Goal: Answer question/provide support: Share knowledge or assist other users

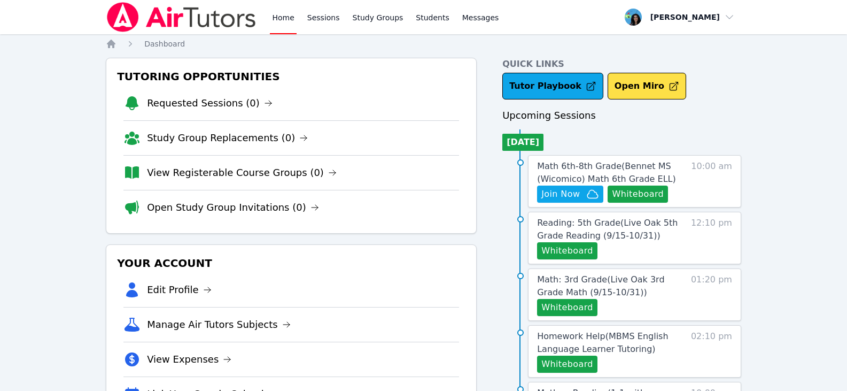
click at [291, 18] on link "Home" at bounding box center [283, 17] width 26 height 34
click at [309, 16] on link "Sessions" at bounding box center [323, 17] width 37 height 34
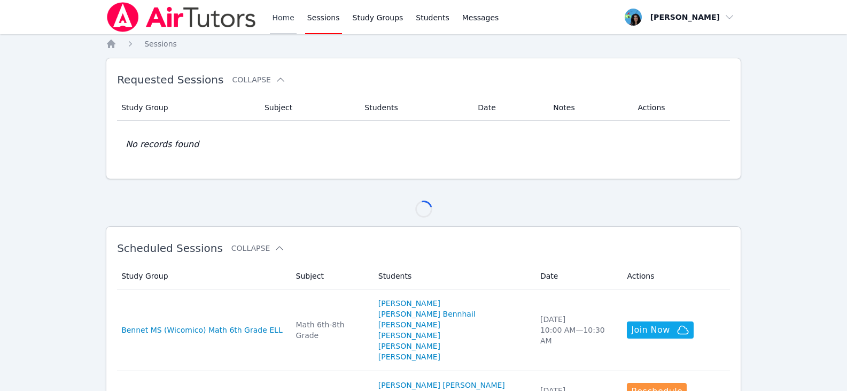
click at [277, 18] on link "Home" at bounding box center [283, 17] width 26 height 34
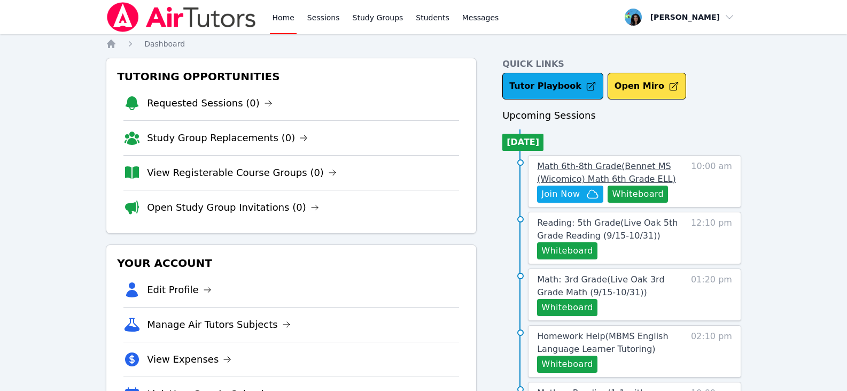
click at [588, 169] on span "Math 6th-8th Grade ( Bennet MS (Wicomico) Math 6th Grade ELL )" at bounding box center [606, 172] width 139 height 23
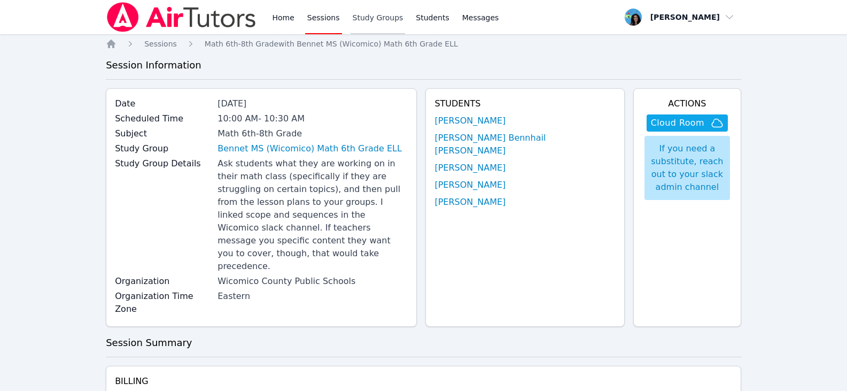
drag, startPoint x: 364, startPoint y: 17, endPoint x: 376, endPoint y: 25, distance: 15.0
click at [364, 17] on link "Study Groups" at bounding box center [378, 17] width 55 height 34
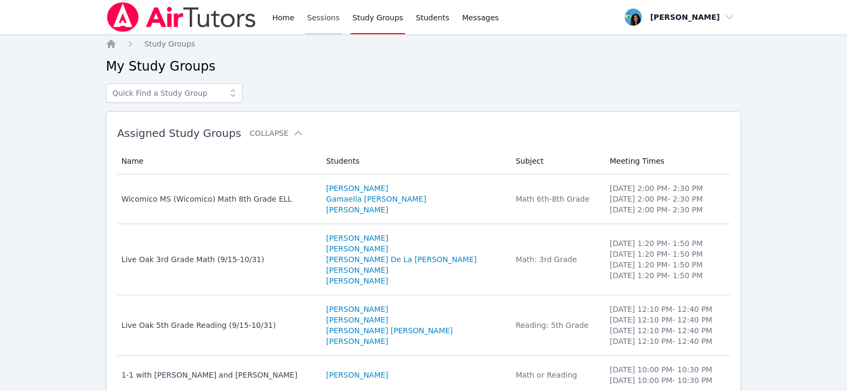
click at [322, 21] on link "Sessions" at bounding box center [323, 17] width 37 height 34
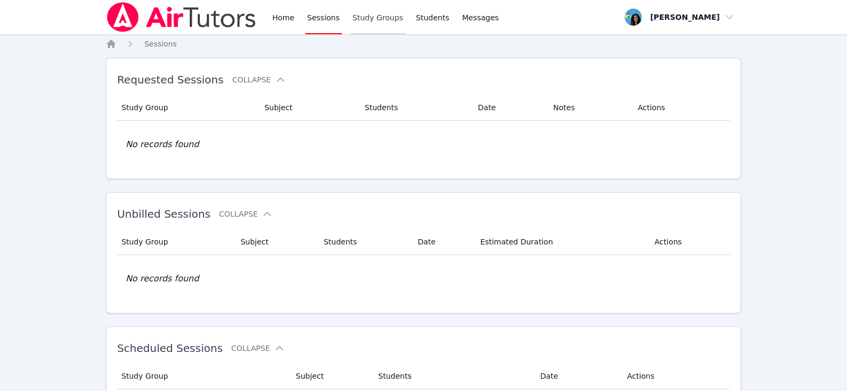
click at [365, 24] on link "Study Groups" at bounding box center [378, 17] width 55 height 34
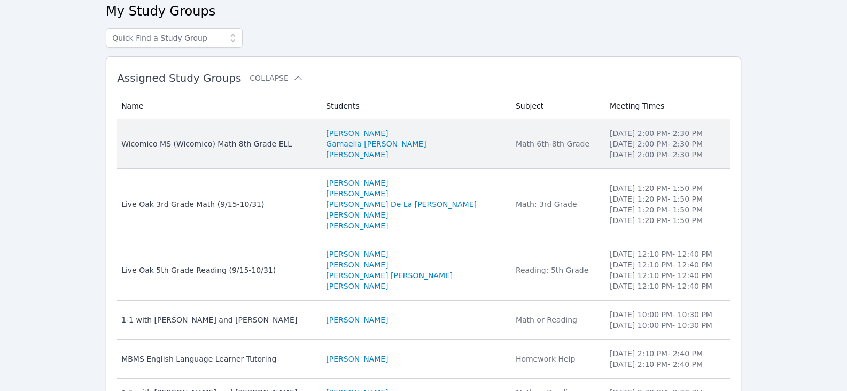
scroll to position [160, 0]
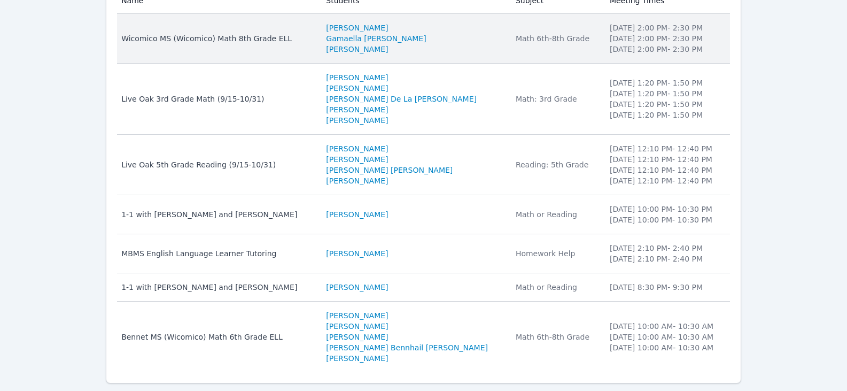
click at [290, 45] on td "Name Wicomico MS (Wicomico) Math 8th Grade ELL" at bounding box center [218, 39] width 203 height 50
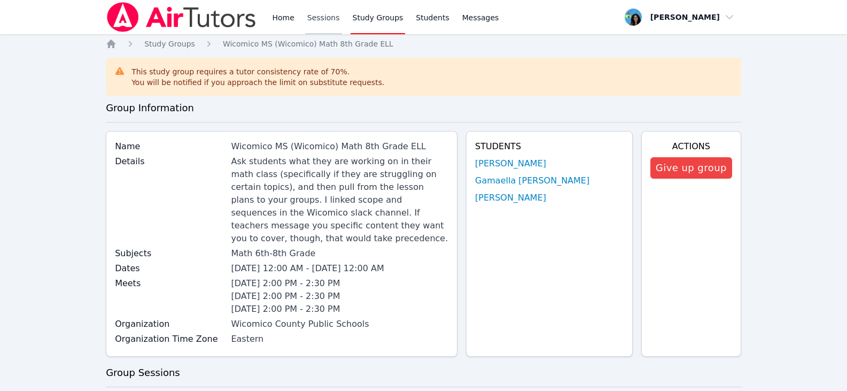
click at [319, 22] on link "Sessions" at bounding box center [323, 17] width 37 height 34
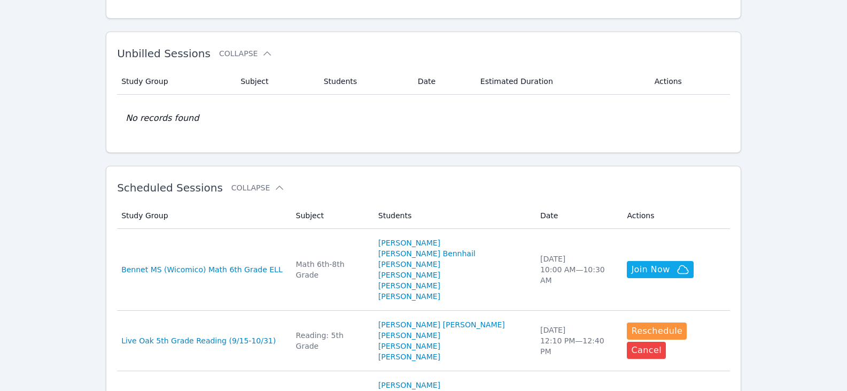
scroll to position [214, 0]
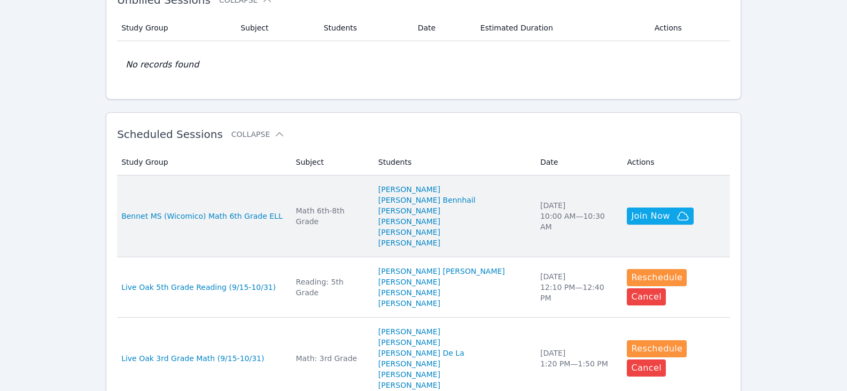
click at [283, 215] on div "Bennet MS (Wicomico) Math 6th Grade ELL" at bounding box center [201, 216] width 161 height 11
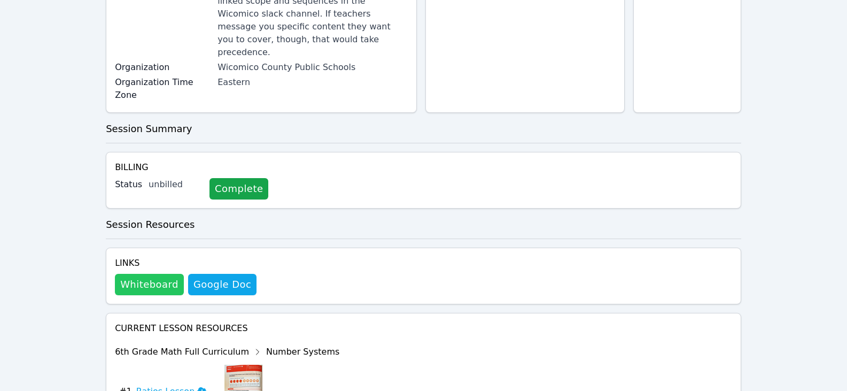
click at [164, 274] on button "Whiteboard" at bounding box center [149, 284] width 69 height 21
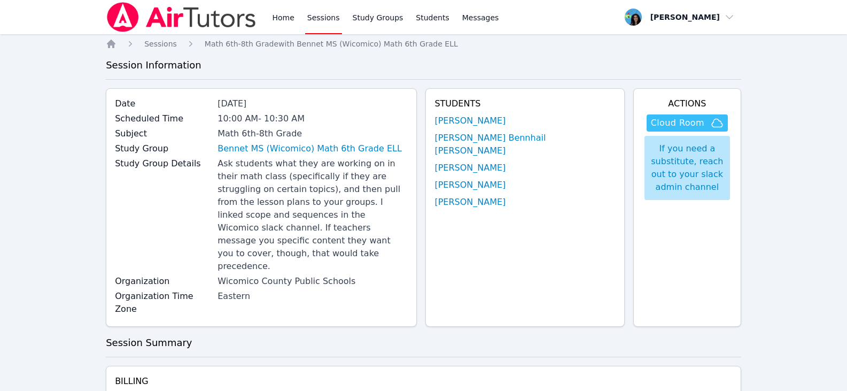
click at [686, 124] on span "Cloud Room" at bounding box center [677, 122] width 53 height 13
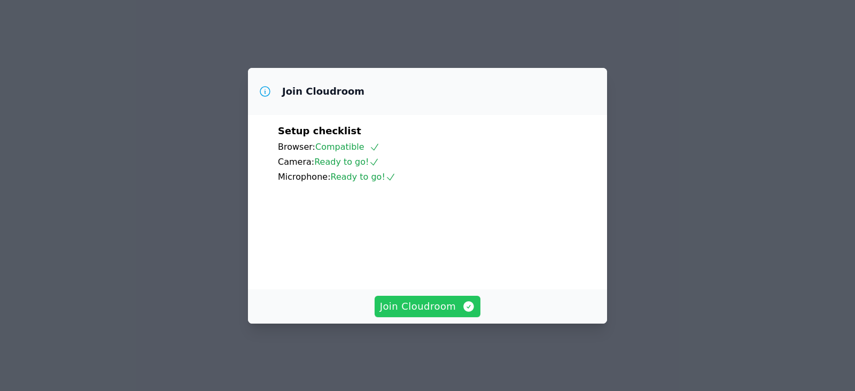
click at [442, 311] on span "Join Cloudroom" at bounding box center [428, 306] width 96 height 15
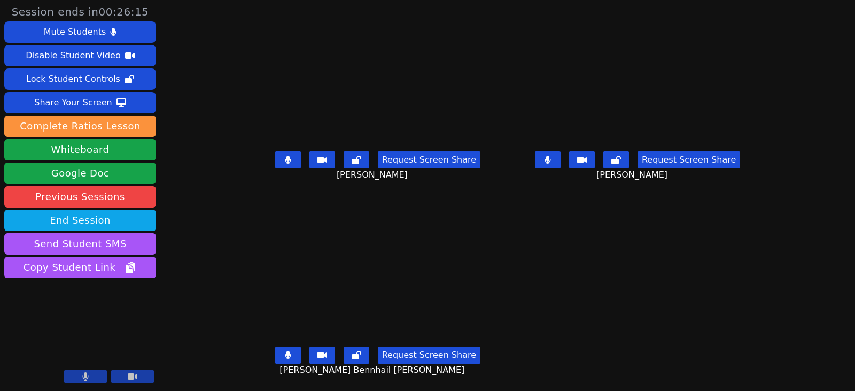
click at [275, 160] on button at bounding box center [288, 159] width 26 height 17
drag, startPoint x: 569, startPoint y: 164, endPoint x: 562, endPoint y: 174, distance: 12.3
click at [561, 164] on button at bounding box center [548, 159] width 26 height 17
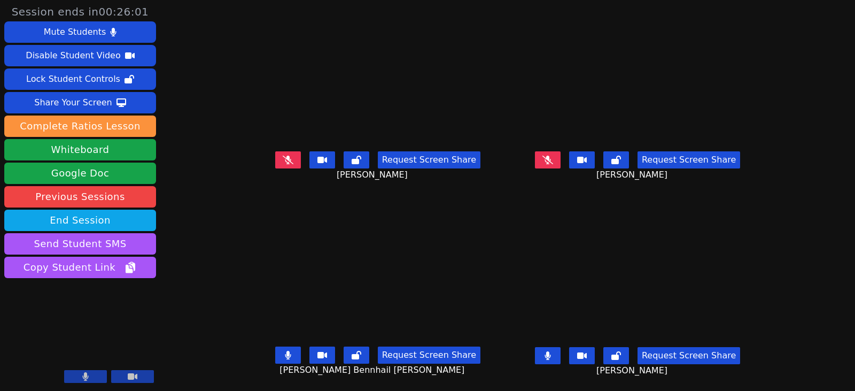
click at [284, 355] on button at bounding box center [288, 354] width 26 height 17
click at [561, 353] on button at bounding box center [548, 355] width 26 height 17
click at [283, 355] on button at bounding box center [288, 354] width 26 height 17
click at [561, 162] on button at bounding box center [548, 159] width 26 height 17
click at [559, 357] on button at bounding box center [548, 355] width 26 height 17
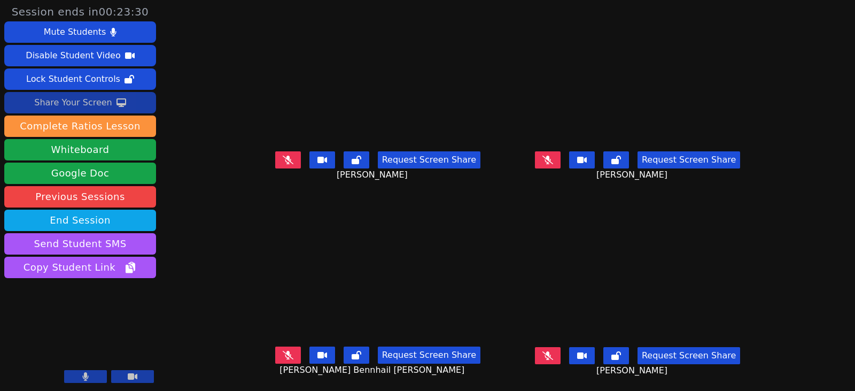
click at [67, 106] on div "Share Your Screen" at bounding box center [73, 102] width 78 height 17
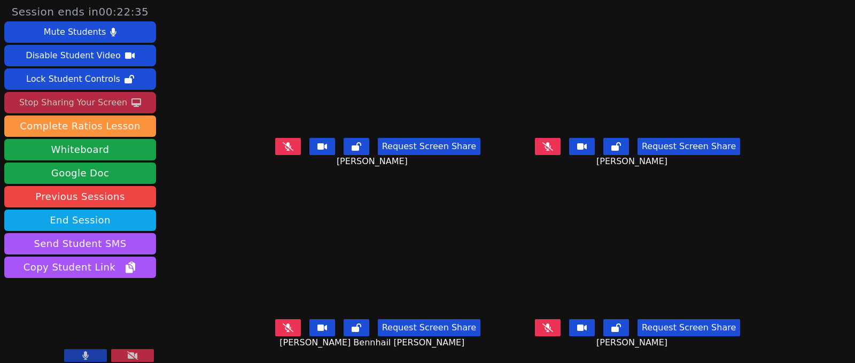
click at [550, 333] on button at bounding box center [548, 327] width 26 height 17
click at [550, 330] on icon at bounding box center [548, 327] width 6 height 9
click at [283, 142] on icon at bounding box center [288, 146] width 11 height 9
click at [283, 331] on icon at bounding box center [288, 327] width 11 height 9
click at [275, 149] on button at bounding box center [288, 146] width 26 height 17
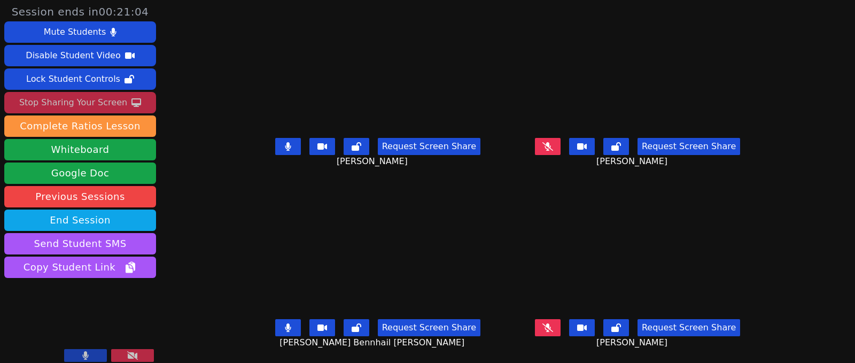
click at [285, 326] on icon at bounding box center [288, 327] width 6 height 9
click at [290, 149] on button at bounding box center [288, 146] width 26 height 17
drag, startPoint x: 274, startPoint y: 146, endPoint x: 281, endPoint y: 149, distance: 7.9
click at [275, 147] on button at bounding box center [288, 146] width 26 height 17
click at [276, 146] on button at bounding box center [288, 146] width 26 height 17
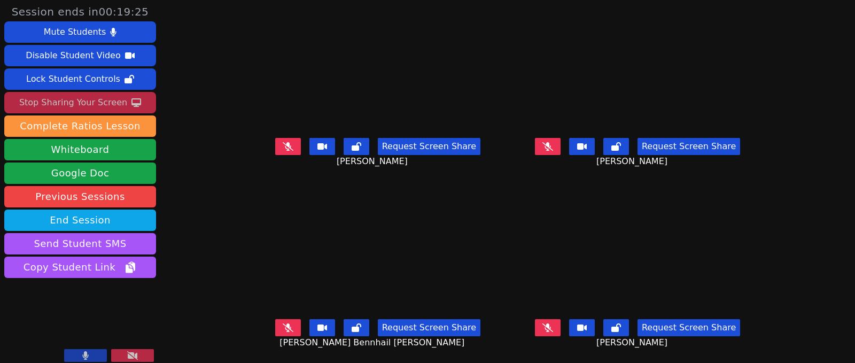
click at [275, 147] on button at bounding box center [288, 146] width 26 height 17
click at [285, 148] on icon at bounding box center [288, 146] width 6 height 9
click at [287, 325] on button at bounding box center [288, 327] width 26 height 17
click at [275, 329] on button at bounding box center [288, 327] width 26 height 17
click at [553, 323] on icon at bounding box center [547, 327] width 11 height 9
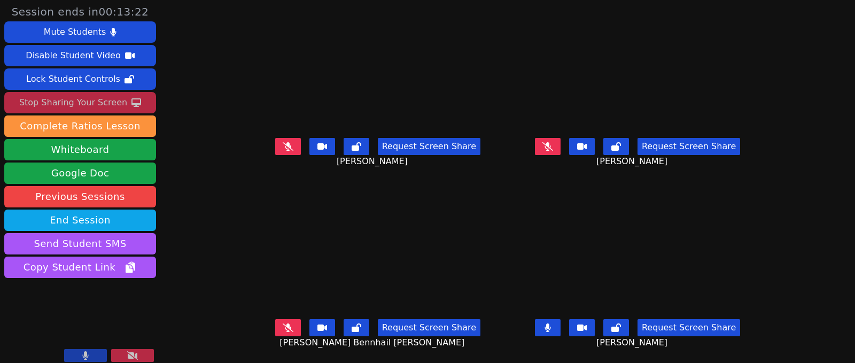
click at [550, 330] on icon at bounding box center [548, 327] width 6 height 9
click at [553, 330] on icon at bounding box center [547, 327] width 11 height 9
click at [550, 149] on icon at bounding box center [547, 146] width 11 height 9
click at [551, 147] on icon at bounding box center [548, 146] width 6 height 9
click at [285, 144] on icon at bounding box center [288, 146] width 6 height 9
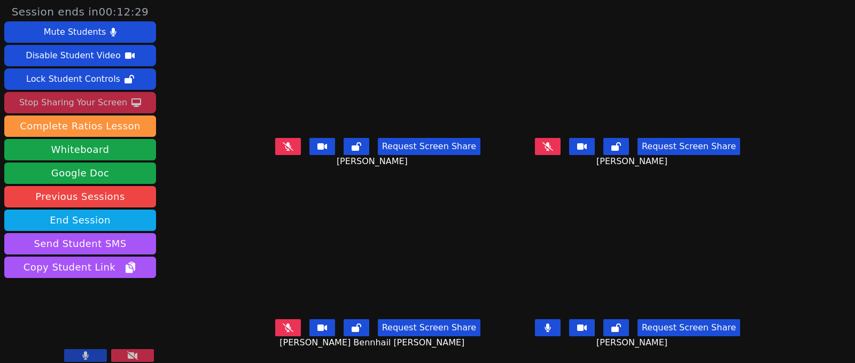
click at [558, 329] on button at bounding box center [548, 327] width 26 height 17
click at [284, 146] on button at bounding box center [288, 146] width 26 height 17
drag, startPoint x: 283, startPoint y: 148, endPoint x: 235, endPoint y: 136, distance: 50.0
click at [283, 148] on icon at bounding box center [288, 146] width 11 height 9
click at [276, 143] on button at bounding box center [288, 146] width 26 height 17
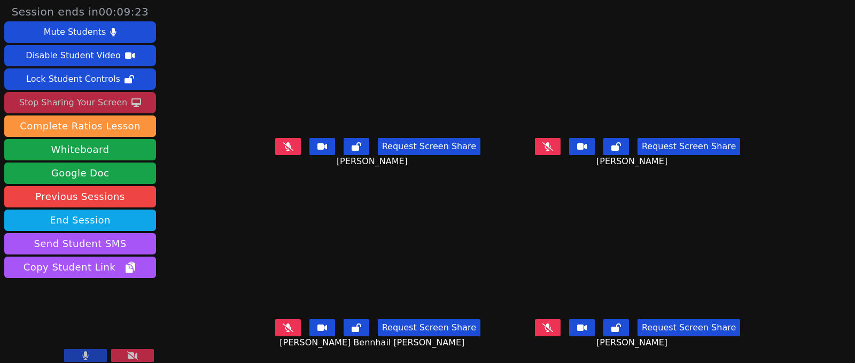
drag, startPoint x: 287, startPoint y: 328, endPoint x: 304, endPoint y: 331, distance: 16.9
click at [287, 328] on button at bounding box center [288, 327] width 26 height 17
click at [289, 152] on button at bounding box center [288, 146] width 26 height 17
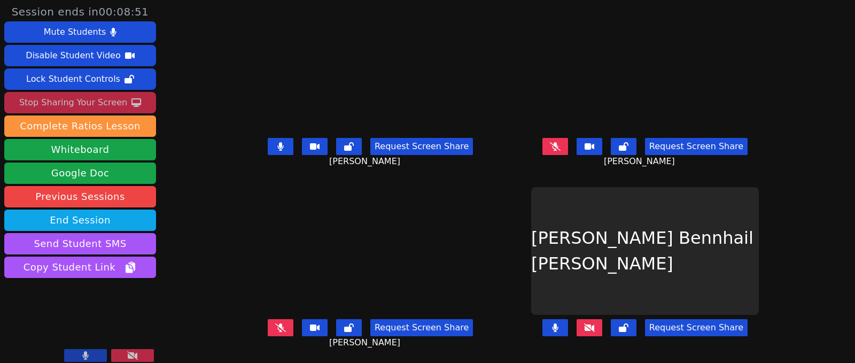
click at [286, 147] on button at bounding box center [281, 146] width 26 height 17
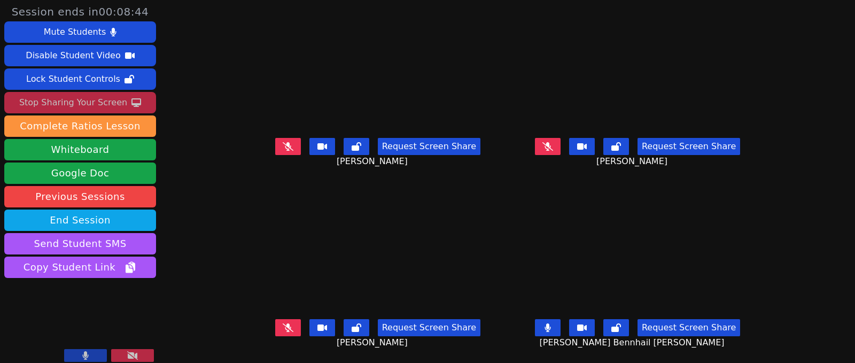
click at [122, 97] on button "Stop Sharing Your Screen" at bounding box center [80, 102] width 152 height 21
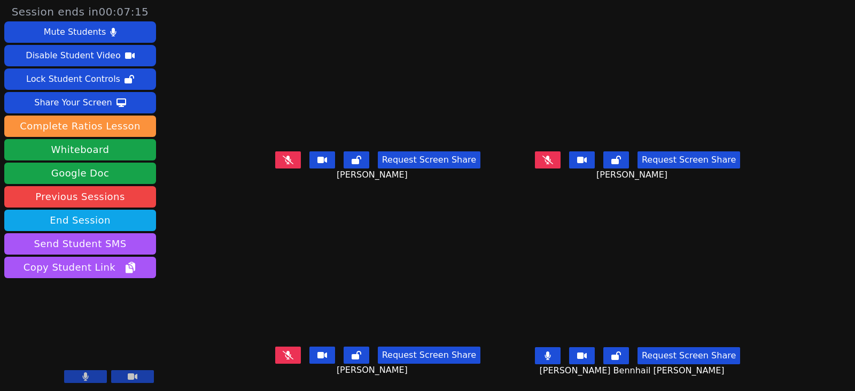
click at [553, 164] on icon at bounding box center [547, 159] width 11 height 9
click at [551, 162] on icon at bounding box center [548, 159] width 6 height 9
click at [553, 158] on icon at bounding box center [547, 159] width 11 height 9
click at [561, 164] on button at bounding box center [548, 159] width 26 height 17
click at [282, 358] on button at bounding box center [288, 354] width 26 height 17
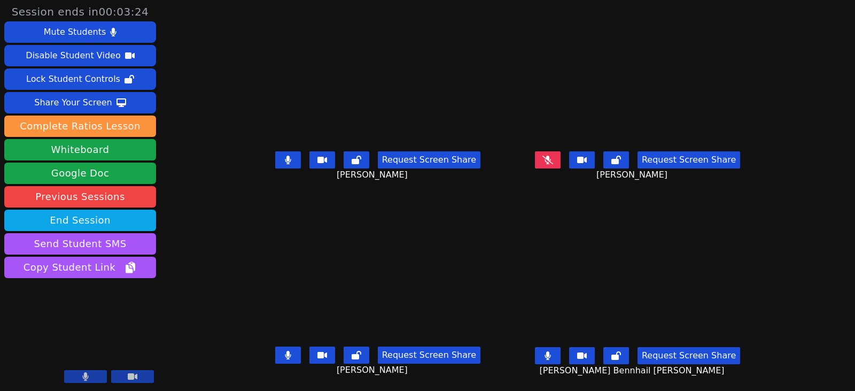
click at [561, 352] on button at bounding box center [548, 355] width 26 height 17
click at [285, 354] on icon at bounding box center [288, 355] width 6 height 9
click at [283, 357] on icon at bounding box center [288, 355] width 11 height 9
click at [498, 357] on div "Request Screen Share Vitoria Pereira Lima" at bounding box center [377, 363] width 251 height 43
click at [551, 354] on icon at bounding box center [548, 355] width 6 height 9
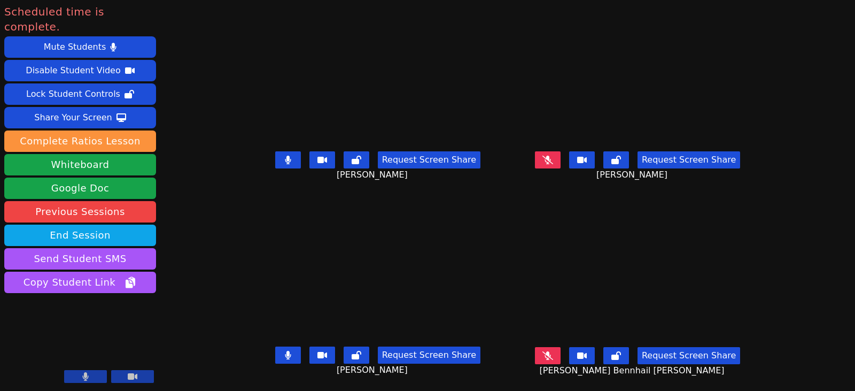
click at [561, 165] on button at bounding box center [548, 159] width 26 height 17
click at [561, 357] on button at bounding box center [548, 355] width 26 height 17
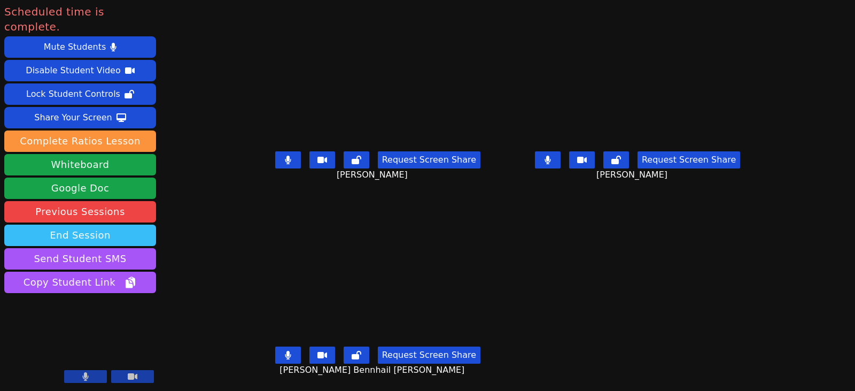
click at [138, 225] on button "End Session" at bounding box center [80, 234] width 152 height 21
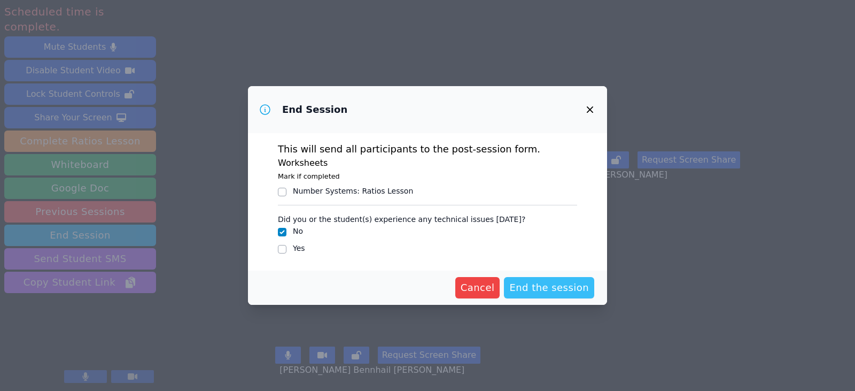
click at [548, 292] on span "End the session" at bounding box center [549, 287] width 80 height 15
